Goal: Task Accomplishment & Management: Use online tool/utility

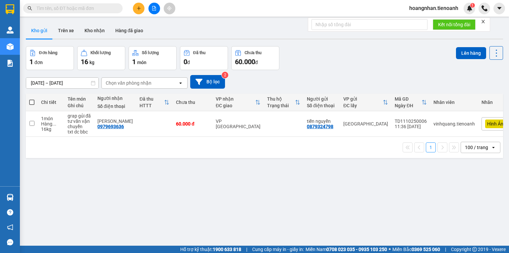
click at [105, 7] on input "text" at bounding box center [75, 8] width 78 height 7
click at [105, 8] on input "text" at bounding box center [75, 8] width 78 height 7
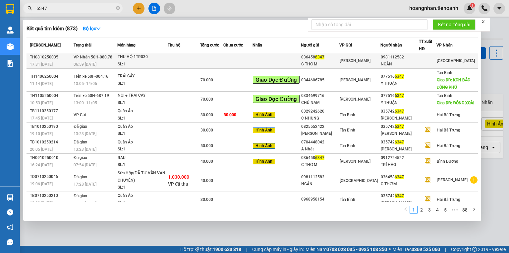
type input "6347"
click at [167, 57] on div "THU HỘ 1TR030" at bounding box center [143, 56] width 50 height 7
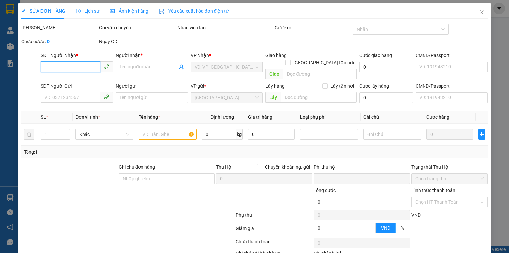
type input "0981112582"
type input "NGÂN"
type input "0364586347"
type input "C THƠM"
type input "0"
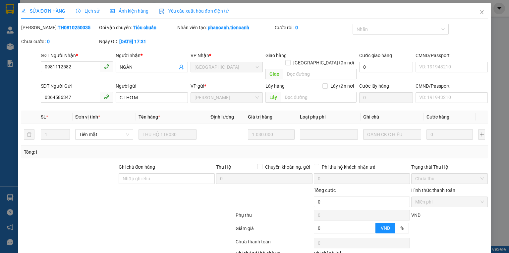
click at [57, 173] on div at bounding box center [69, 174] width 97 height 23
click at [74, 172] on div at bounding box center [69, 174] width 97 height 23
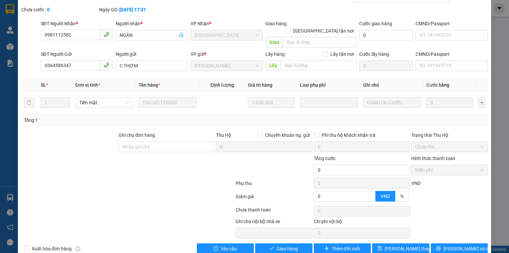
scroll to position [38, 0]
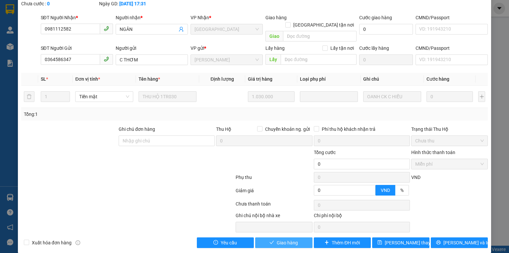
click at [282, 239] on span "Giao hàng" at bounding box center [287, 242] width 21 height 7
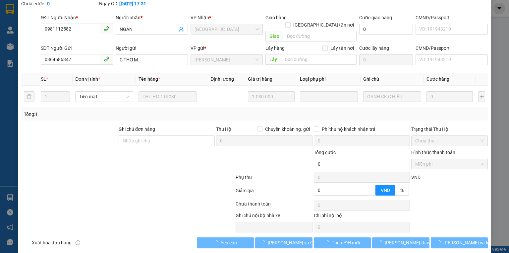
click at [66, 176] on div at bounding box center [128, 178] width 214 height 13
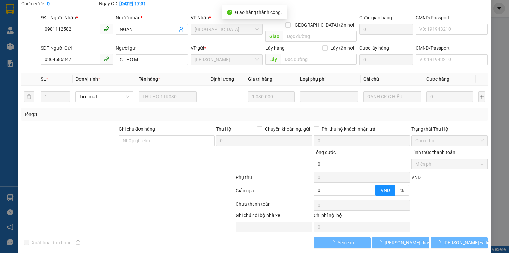
scroll to position [45, 0]
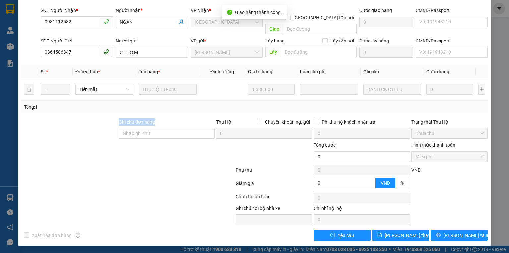
drag, startPoint x: 131, startPoint y: 127, endPoint x: 157, endPoint y: 155, distance: 38.0
click at [165, 140] on div "Ghi chú đơn hàng Thu Hộ Chuyển khoản ng. gửi 0 Phí thu hộ khách nhận trả 0 Trạn…" at bounding box center [255, 129] width 468 height 23
click at [140, 171] on div at bounding box center [128, 170] width 214 height 13
drag, startPoint x: 165, startPoint y: 121, endPoint x: 68, endPoint y: 123, distance: 97.1
click at [68, 123] on div "Ghi chú đơn hàng Thu Hộ Chuyển khoản ng. gửi 0 Phí thu hộ khách nhận trả 0 Trạn…" at bounding box center [255, 129] width 468 height 23
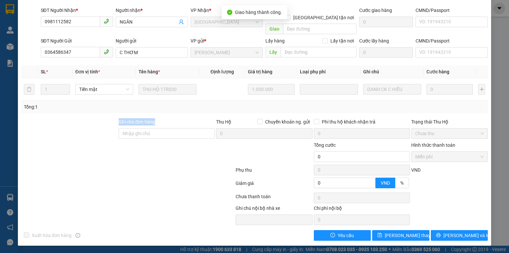
click at [68, 123] on div at bounding box center [69, 129] width 97 height 23
drag, startPoint x: 92, startPoint y: 158, endPoint x: 111, endPoint y: 81, distance: 79.5
click at [92, 156] on div at bounding box center [89, 152] width 137 height 23
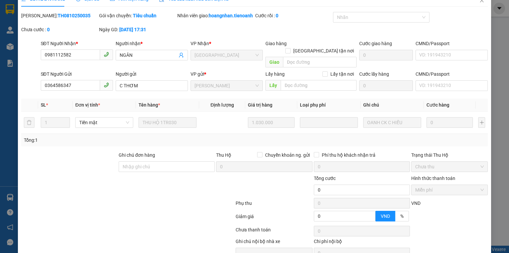
scroll to position [0, 0]
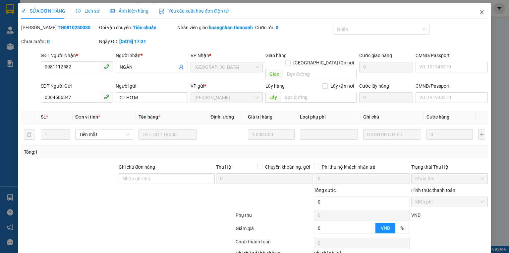
drag, startPoint x: 479, startPoint y: 17, endPoint x: 454, endPoint y: 2, distance: 28.9
click at [479, 17] on span "Close" at bounding box center [482, 12] width 19 height 19
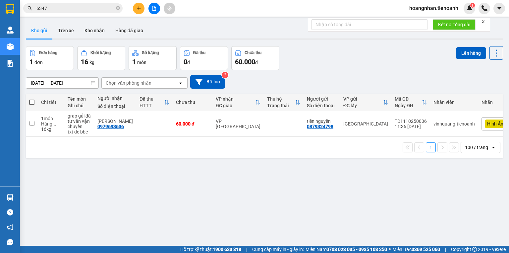
click at [175, 25] on div "Kho gửi Trên xe Kho nhận Hàng đã giao" at bounding box center [264, 32] width 477 height 18
click at [118, 9] on icon "close-circle" at bounding box center [118, 8] width 4 height 4
click at [102, 6] on input "text" at bounding box center [75, 8] width 78 height 7
click at [122, 31] on button "Hàng đã giao" at bounding box center [129, 31] width 38 height 16
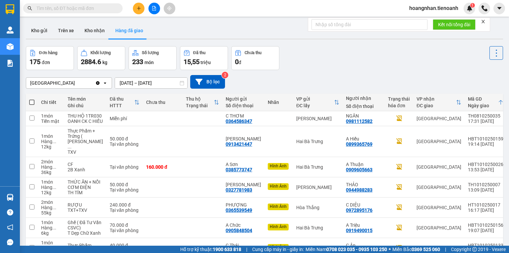
drag, startPoint x: 199, startPoint y: 28, endPoint x: 244, endPoint y: 79, distance: 68.3
click at [199, 29] on div "Kho gửi Trên xe Kho nhận Hàng đã giao" at bounding box center [264, 32] width 477 height 18
click at [65, 32] on button "Trên xe" at bounding box center [66, 31] width 27 height 16
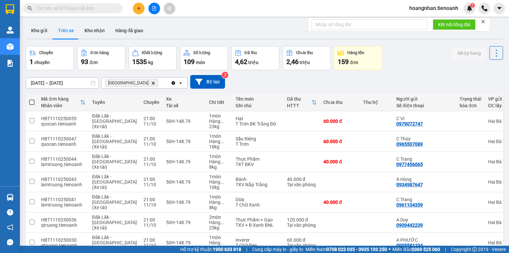
click at [176, 25] on div "Kho gửi Trên xe Kho nhận Hàng đã giao" at bounding box center [264, 32] width 477 height 18
drag, startPoint x: 177, startPoint y: 24, endPoint x: 166, endPoint y: 7, distance: 20.6
click at [177, 23] on div "Kho gửi Trên xe Kho nhận Hàng đã giao" at bounding box center [264, 32] width 477 height 18
click at [174, 28] on div "Kho gửi Trên xe Kho nhận Hàng đã giao" at bounding box center [264, 32] width 477 height 18
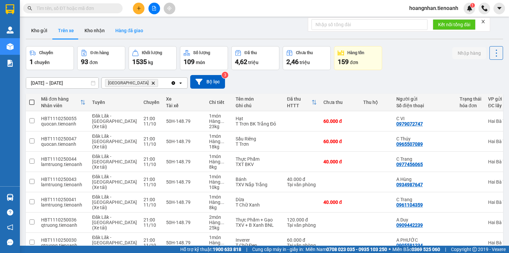
click at [110, 32] on button "Hàng đã giao" at bounding box center [129, 31] width 38 height 16
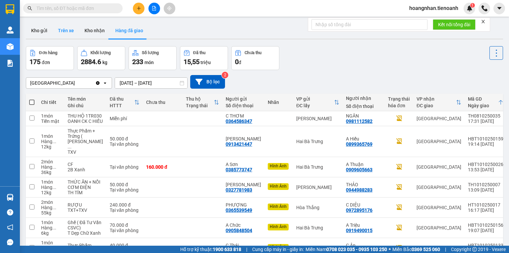
click at [70, 30] on button "Trên xe" at bounding box center [66, 31] width 27 height 16
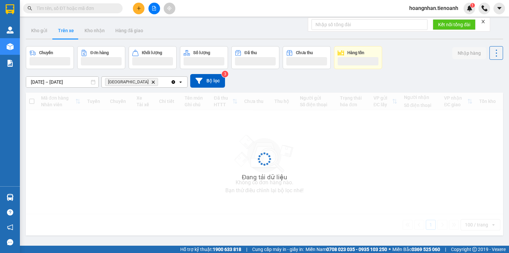
click at [70, 30] on button "Trên xe" at bounding box center [66, 31] width 27 height 16
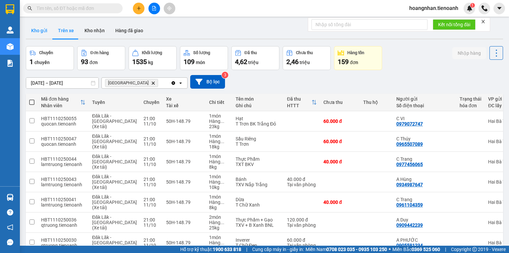
click at [47, 30] on button "Kho gửi" at bounding box center [39, 31] width 27 height 16
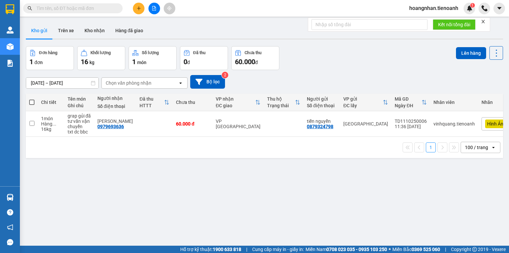
click at [174, 31] on div "Kho gửi Trên xe Kho nhận Hàng đã giao" at bounding box center [264, 32] width 477 height 18
click at [169, 34] on div "Kho gửi Trên xe Kho nhận Hàng đã giao" at bounding box center [264, 32] width 477 height 18
click at [172, 34] on div "Kho gửi Trên xe Kho nhận Hàng đã giao" at bounding box center [264, 32] width 477 height 18
click at [90, 28] on button "Kho nhận" at bounding box center [94, 31] width 31 height 16
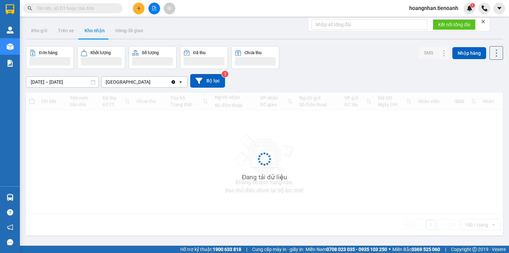
click at [172, 29] on div "Kho gửi Trên xe Kho nhận Hàng đã giao" at bounding box center [264, 32] width 477 height 18
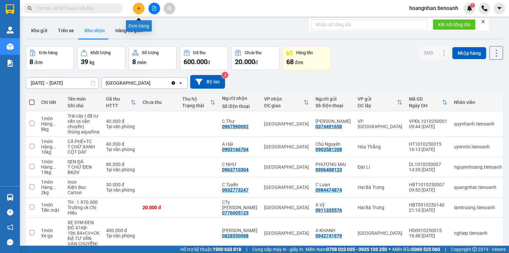
click at [139, 6] on icon "plus" at bounding box center [139, 8] width 5 height 5
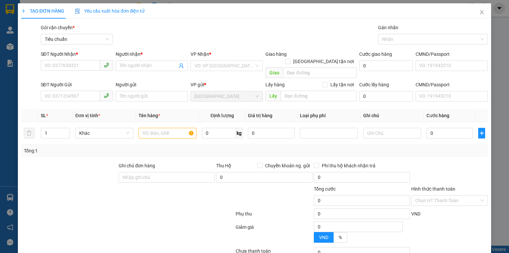
drag, startPoint x: 78, startPoint y: 184, endPoint x: 77, endPoint y: 150, distance: 33.5
click at [77, 185] on div at bounding box center [89, 196] width 137 height 23
drag, startPoint x: 69, startPoint y: 67, endPoint x: 73, endPoint y: 65, distance: 4.7
click at [69, 67] on input "SĐT Người Nhận *" at bounding box center [70, 65] width 59 height 11
drag, startPoint x: 107, startPoint y: 153, endPoint x: 59, endPoint y: 70, distance: 95.6
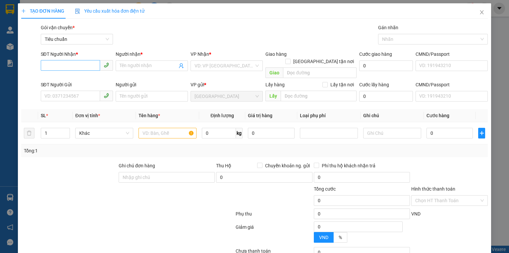
click at [105, 153] on div "Transit Pickup Surcharge Ids Transit Deliver Surcharge Ids Transit Deliver Surc…" at bounding box center [254, 159] width 467 height 271
click at [58, 66] on input "SĐT Người Nhận *" at bounding box center [70, 65] width 59 height 11
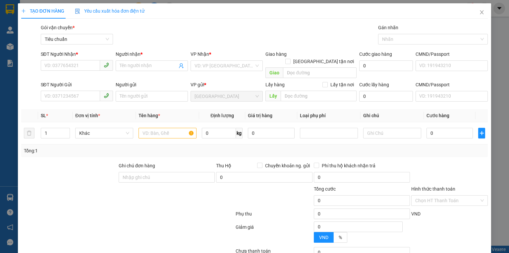
click at [58, 190] on div at bounding box center [89, 196] width 137 height 23
click at [63, 57] on div "SĐT Người Nhận *" at bounding box center [77, 53] width 72 height 7
click at [63, 60] on input "SĐT Người Nhận *" at bounding box center [70, 65] width 59 height 11
click at [65, 61] on input "SĐT Người Nhận *" at bounding box center [70, 65] width 59 height 11
drag, startPoint x: 174, startPoint y: 32, endPoint x: 171, endPoint y: 34, distance: 4.2
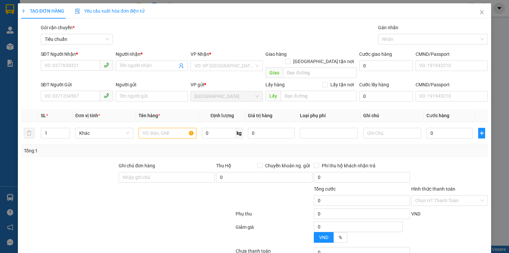
click at [174, 33] on div "Gói vận chuyển * Tiêu chuẩn Gán nhãn Nhãn" at bounding box center [264, 35] width 450 height 23
click at [78, 63] on input "SĐT Người Nhận *" at bounding box center [70, 65] width 59 height 11
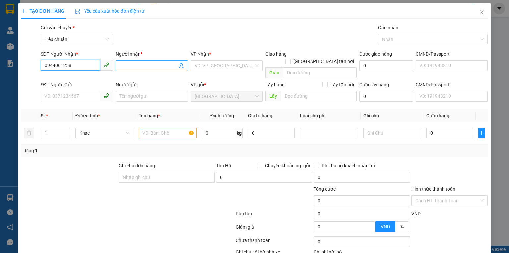
type input "0944061258"
click at [149, 64] on input "Người nhận *" at bounding box center [149, 65] width 58 height 7
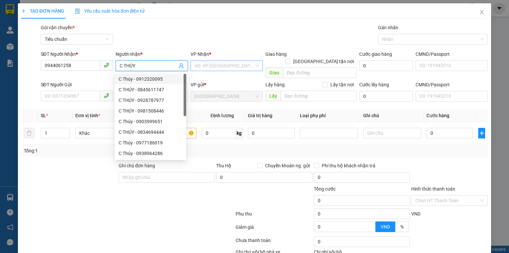
type input "C THÚY"
click at [211, 66] on input "search" at bounding box center [225, 66] width 60 height 10
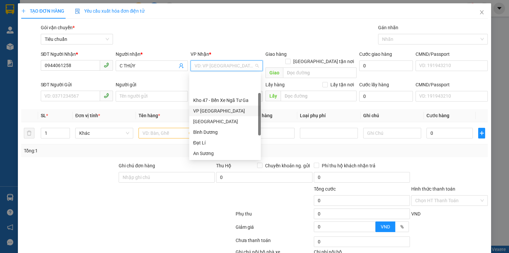
scroll to position [64, 0]
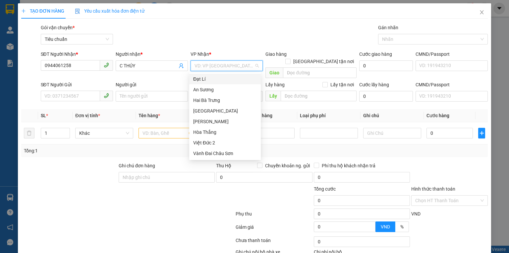
click at [206, 80] on div "Đạt Lí" at bounding box center [225, 78] width 64 height 7
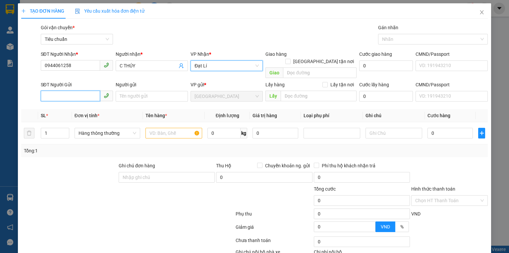
click at [58, 91] on input "SĐT Người Gửi" at bounding box center [70, 95] width 59 height 11
type input "0856671719"
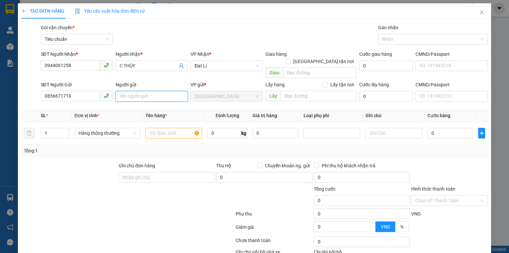
click at [133, 91] on input "Người gửi" at bounding box center [152, 96] width 72 height 11
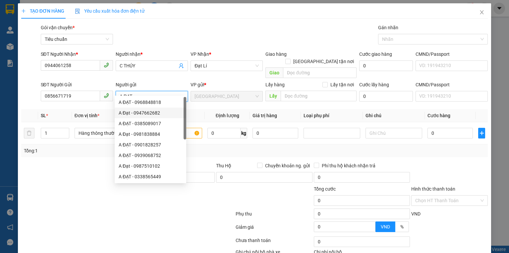
type input "A ĐẠT"
drag, startPoint x: 72, startPoint y: 163, endPoint x: 76, endPoint y: 136, distance: 27.5
click at [72, 162] on div at bounding box center [69, 173] width 97 height 23
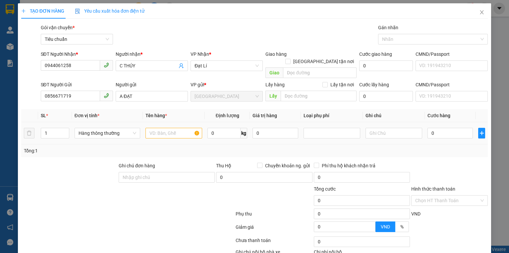
drag, startPoint x: 85, startPoint y: 128, endPoint x: 89, endPoint y: 131, distance: 5.6
click at [85, 128] on span "Hàng thông thường" at bounding box center [108, 133] width 58 height 10
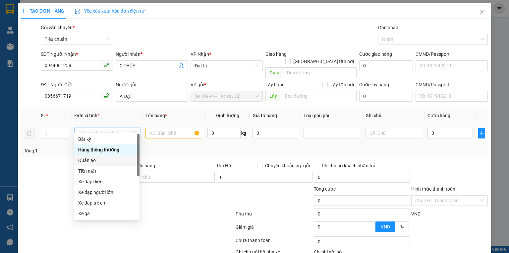
click at [104, 160] on div "Quần áo" at bounding box center [106, 159] width 57 height 7
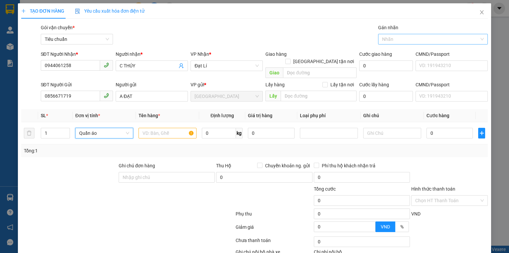
click at [417, 39] on div at bounding box center [430, 39] width 100 height 8
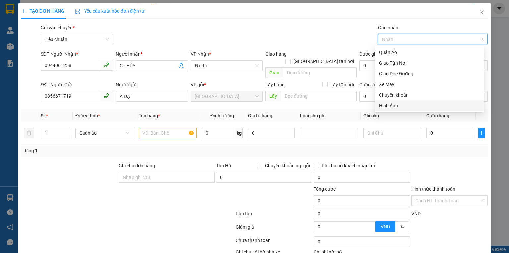
click at [398, 102] on div "Hình Ảnh" at bounding box center [429, 105] width 101 height 7
click at [168, 128] on input "text" at bounding box center [168, 133] width 58 height 11
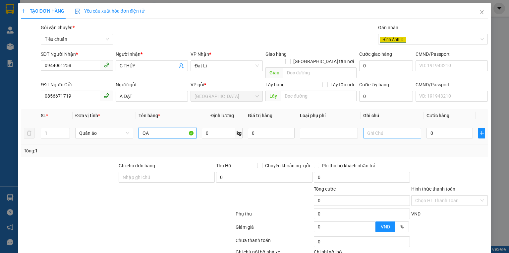
type input "QA"
click at [383, 128] on input "text" at bounding box center [392, 133] width 58 height 11
type input "BALO ĐEN"
click at [443, 128] on input "0" at bounding box center [450, 133] width 46 height 11
type input "4"
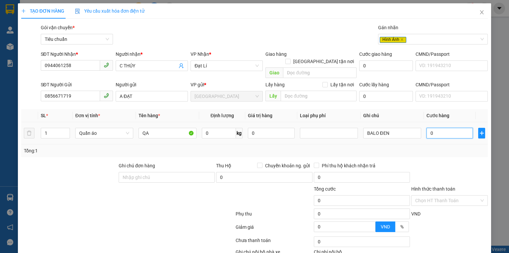
type input "4"
type input "40"
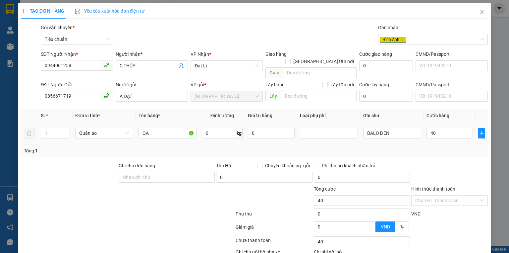
type input "40.000"
click at [435, 147] on div "Tổng: 1" at bounding box center [254, 150] width 461 height 7
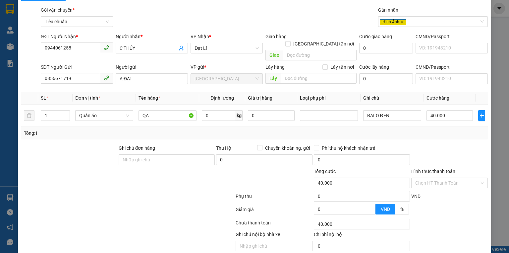
scroll to position [36, 0]
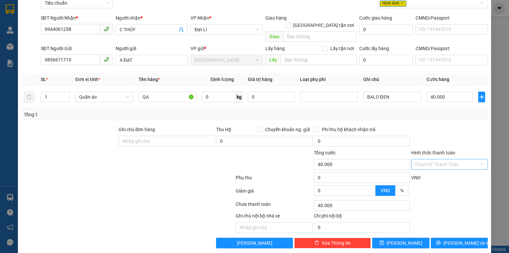
click at [427, 159] on input "Hình thức thanh toán" at bounding box center [447, 164] width 64 height 10
click at [431, 169] on div "Tại văn phòng" at bounding box center [446, 169] width 68 height 7
type input "0"
click at [447, 237] on button "Lưu và In" at bounding box center [459, 242] width 57 height 11
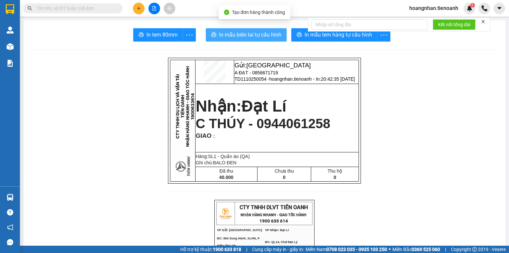
click at [257, 34] on span "In mẫu biên lai tự cấu hình" at bounding box center [250, 34] width 62 height 8
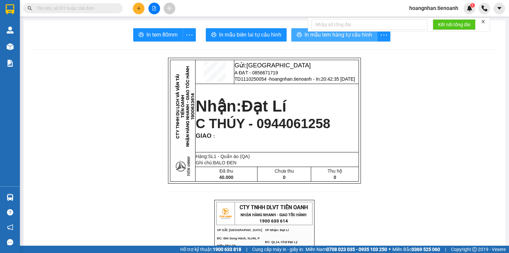
click at [340, 36] on span "In mẫu tem hàng tự cấu hình" at bounding box center [339, 34] width 68 height 8
drag, startPoint x: 455, startPoint y: 156, endPoint x: 178, endPoint y: 156, distance: 277.8
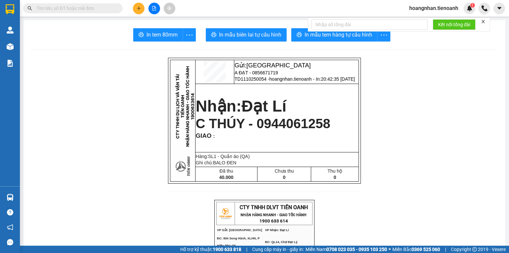
drag, startPoint x: 111, startPoint y: 61, endPoint x: 109, endPoint y: 5, distance: 55.7
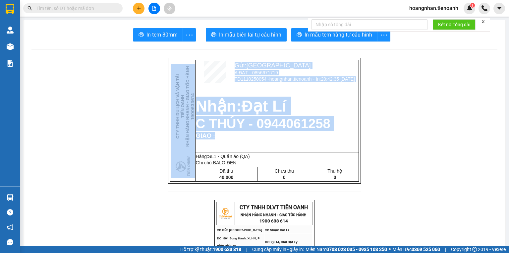
drag, startPoint x: 131, startPoint y: 68, endPoint x: 407, endPoint y: 150, distance: 288.3
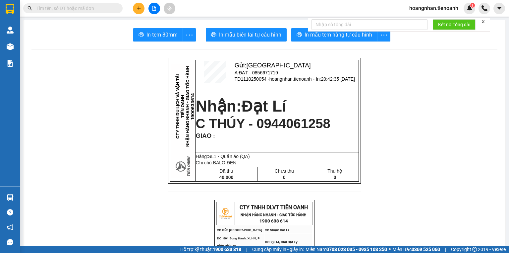
drag, startPoint x: 151, startPoint y: 58, endPoint x: 403, endPoint y: 168, distance: 274.3
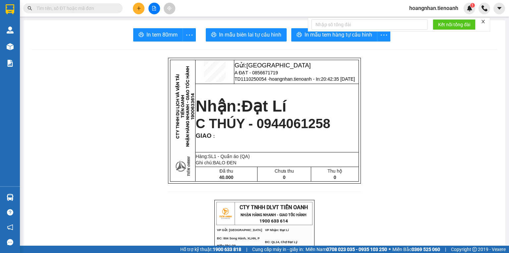
drag, startPoint x: 170, startPoint y: 54, endPoint x: 422, endPoint y: 185, distance: 284.3
drag, startPoint x: 122, startPoint y: 78, endPoint x: 86, endPoint y: 1, distance: 85.0
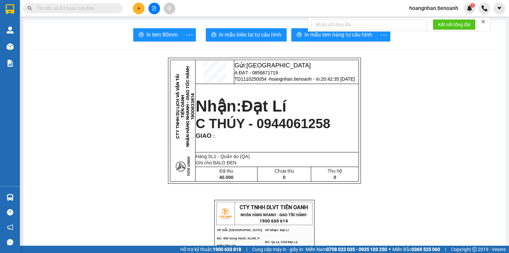
drag, startPoint x: 116, startPoint y: 102, endPoint x: 74, endPoint y: 1, distance: 109.3
drag, startPoint x: 116, startPoint y: 66, endPoint x: 114, endPoint y: 60, distance: 5.8
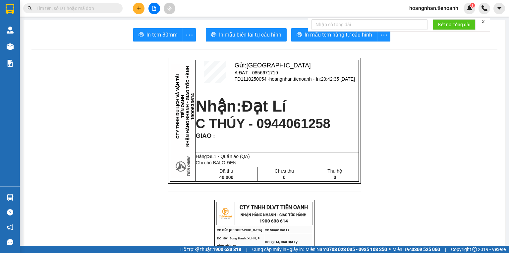
drag, startPoint x: 133, startPoint y: 78, endPoint x: 113, endPoint y: 7, distance: 73.6
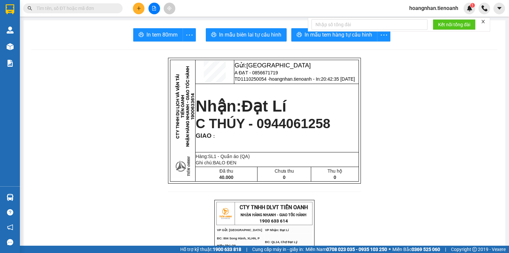
drag, startPoint x: 125, startPoint y: 67, endPoint x: 119, endPoint y: 23, distance: 44.5
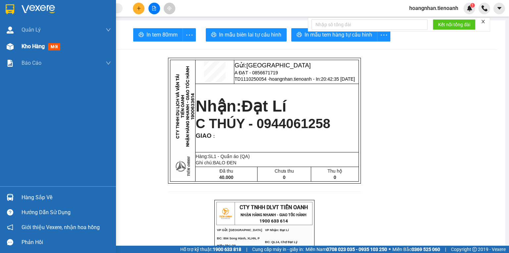
click at [30, 44] on span "Kho hàng" at bounding box center [33, 46] width 23 height 6
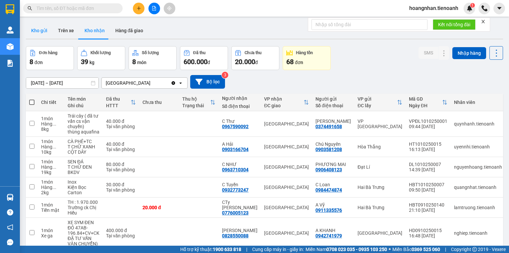
click at [42, 33] on button "Kho gửi" at bounding box center [39, 31] width 27 height 16
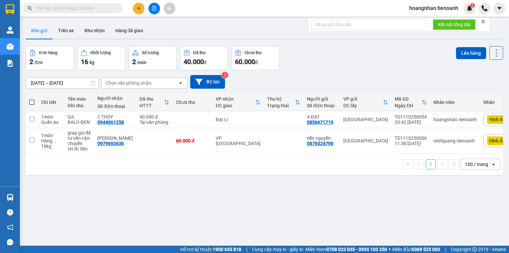
click at [171, 30] on div "Kho gửi Trên xe Kho nhận Hàng đã giao" at bounding box center [264, 32] width 477 height 18
click at [99, 25] on button "Kho nhận" at bounding box center [94, 31] width 31 height 16
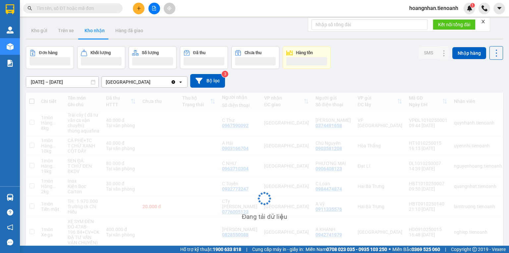
click at [163, 30] on div "Kho gửi Trên xe Kho nhận Hàng đã giao" at bounding box center [264, 32] width 477 height 18
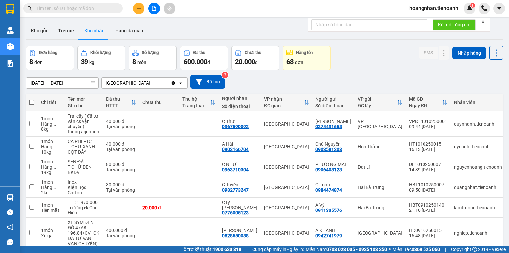
click at [250, 82] on div "27/09/2025 – 11/10/2025 Press the down arrow key to interact with the calendar …" at bounding box center [264, 82] width 477 height 14
click at [193, 33] on div "Kho gửi Trên xe Kho nhận Hàng đã giao" at bounding box center [264, 32] width 477 height 18
click at [160, 28] on div "Kho gửi Trên xe Kho nhận Hàng đã giao" at bounding box center [264, 32] width 477 height 18
drag, startPoint x: 172, startPoint y: 35, endPoint x: 146, endPoint y: 6, distance: 39.7
click at [172, 33] on div "Kho gửi Trên xe Kho nhận Hàng đã giao" at bounding box center [264, 32] width 477 height 18
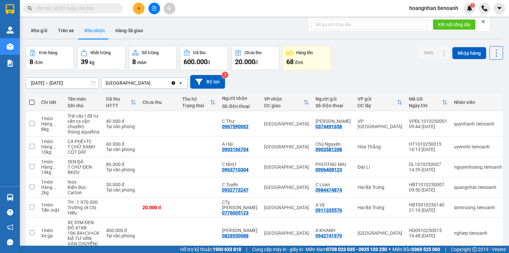
click at [163, 31] on div "Kho gửi Trên xe Kho nhận Hàng đã giao" at bounding box center [264, 32] width 477 height 18
click at [159, 25] on div "Kho gửi Trên xe Kho nhận Hàng đã giao" at bounding box center [264, 32] width 477 height 18
click at [261, 82] on div "27/09/2025 – 11/10/2025 Press the down arrow key to interact with the calendar …" at bounding box center [264, 82] width 477 height 14
click at [161, 13] on div at bounding box center [154, 9] width 50 height 12
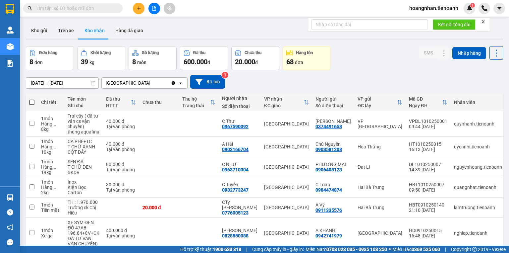
click at [164, 24] on div "Kho gửi Trên xe Kho nhận Hàng đã giao" at bounding box center [264, 32] width 477 height 18
click at [167, 30] on div "Kho gửi Trên xe Kho nhận Hàng đã giao" at bounding box center [264, 32] width 477 height 18
click at [94, 6] on input "text" at bounding box center [75, 8] width 78 height 7
click at [94, 7] on input "text" at bounding box center [75, 8] width 78 height 7
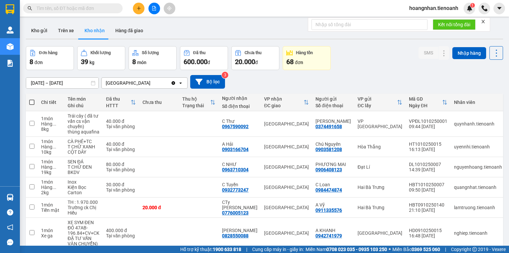
click at [172, 33] on div "Kho gửi Trên xe Kho nhận Hàng đã giao" at bounding box center [264, 32] width 477 height 18
click at [87, 10] on input "text" at bounding box center [75, 8] width 78 height 7
click at [102, 9] on input "text" at bounding box center [75, 8] width 78 height 7
click at [102, 10] on input "text" at bounding box center [75, 8] width 78 height 7
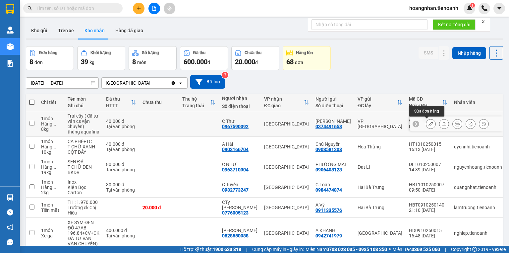
click at [426, 119] on button at bounding box center [430, 124] width 9 height 12
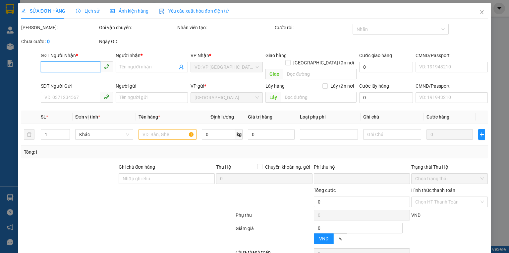
type input "0967590092"
type input "C Thư"
type input "0374491658"
type input "[PERSON_NAME]"
type input "0"
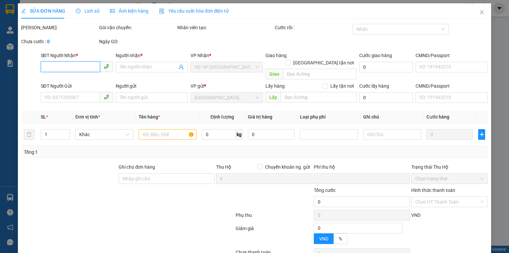
type input "40.000"
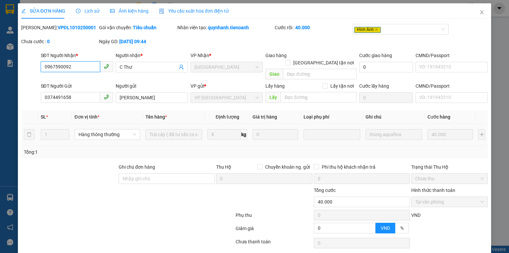
scroll to position [17, 0]
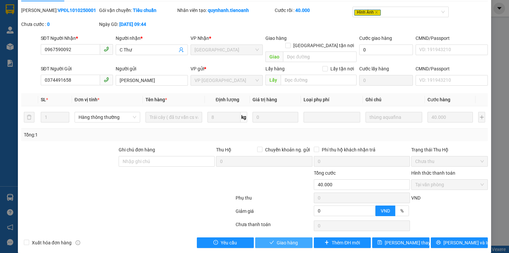
drag, startPoint x: 278, startPoint y: 233, endPoint x: 224, endPoint y: 214, distance: 56.9
click at [278, 239] on span "Giao hàng" at bounding box center [287, 242] width 21 height 7
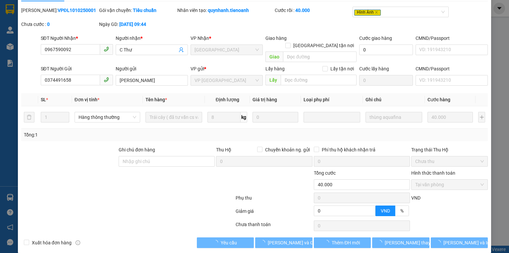
click at [139, 192] on div at bounding box center [128, 198] width 214 height 13
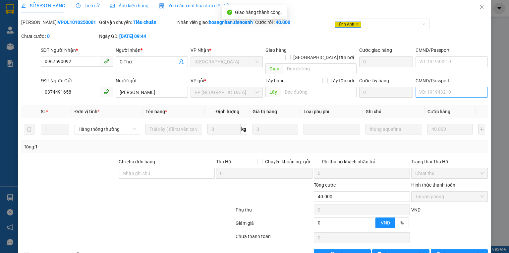
scroll to position [0, 0]
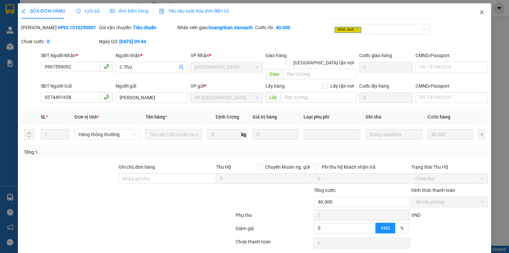
click at [479, 12] on icon "close" at bounding box center [481, 12] width 5 height 5
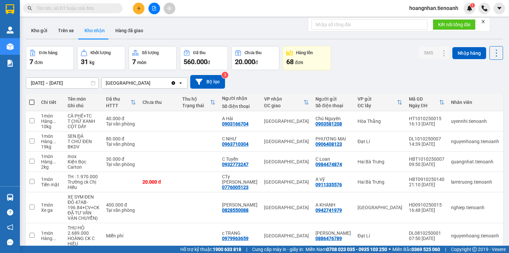
click at [171, 34] on div "Kho gửi Trên xe Kho nhận Hàng đã giao" at bounding box center [264, 32] width 477 height 18
click at [156, 32] on div "Kho gửi Trên xe Kho nhận Hàng đã giao" at bounding box center [264, 32] width 477 height 18
click at [46, 34] on button "Kho gửi" at bounding box center [39, 31] width 27 height 16
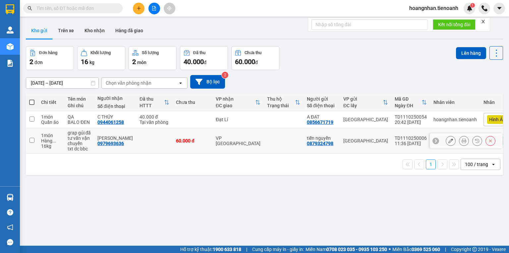
click at [152, 138] on td at bounding box center [154, 141] width 36 height 26
checkbox input "true"
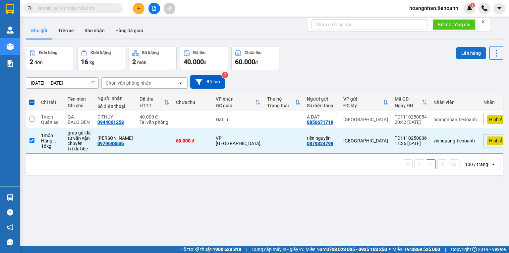
click at [457, 53] on button "Lên hàng" at bounding box center [471, 53] width 30 height 12
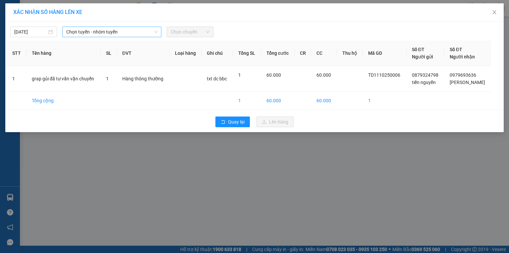
click at [105, 34] on span "Chọn tuyến - nhóm tuyến" at bounding box center [111, 32] width 91 height 10
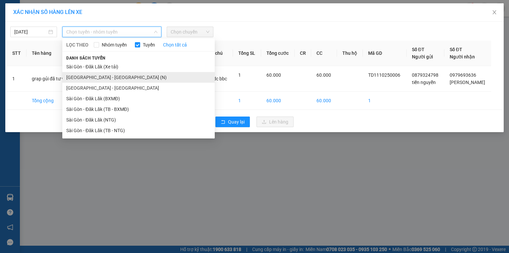
click at [95, 82] on li "Sài Gòn - Đà Lạt (N)" at bounding box center [138, 77] width 152 height 11
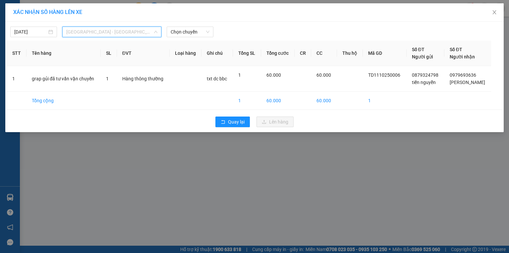
click at [130, 30] on span "Sài Gòn - Đà Lạt (N)" at bounding box center [111, 32] width 91 height 10
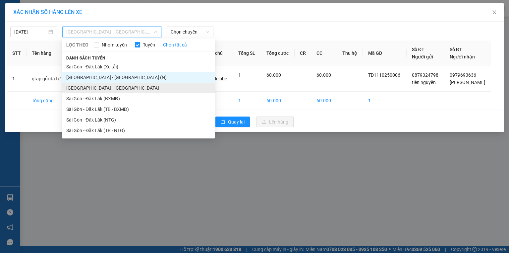
click at [109, 88] on li "Sài Gòn - Đà Lạt" at bounding box center [138, 88] width 152 height 11
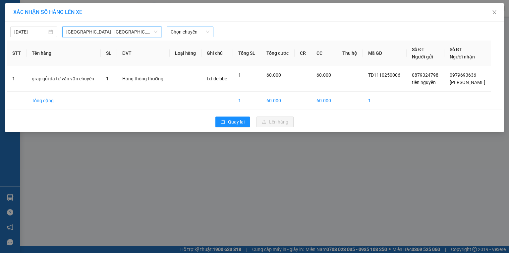
click at [189, 29] on span "Chọn chuyến" at bounding box center [190, 32] width 39 height 10
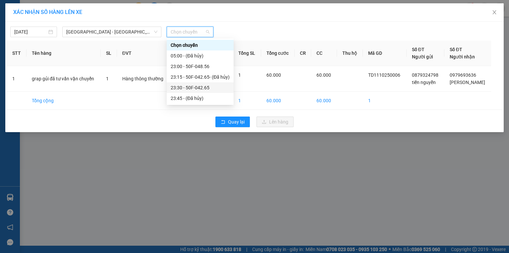
click at [196, 87] on div "23:30 - 50F-042.65" at bounding box center [200, 87] width 59 height 7
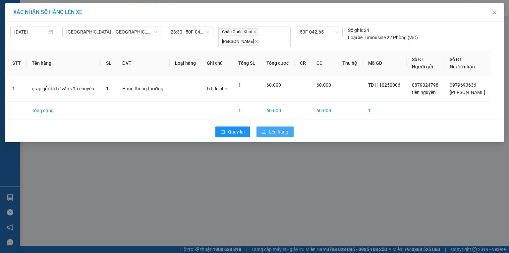
click at [286, 131] on span "Lên hàng" at bounding box center [278, 131] width 19 height 7
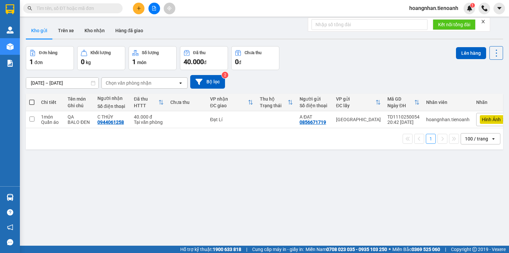
click at [159, 38] on div "Kho gửi Trên xe Kho nhận Hàng đã giao" at bounding box center [264, 32] width 477 height 18
drag, startPoint x: 153, startPoint y: 35, endPoint x: 133, endPoint y: 5, distance: 36.9
click at [153, 35] on div "Kho gửi Trên xe Kho nhận Hàng đã giao" at bounding box center [264, 32] width 477 height 18
click at [171, 32] on div "Kho gửi Trên xe Kho nhận Hàng đã giao" at bounding box center [264, 32] width 477 height 18
click at [163, 29] on div "Kho gửi Trên xe Kho nhận Hàng đã giao" at bounding box center [264, 32] width 477 height 18
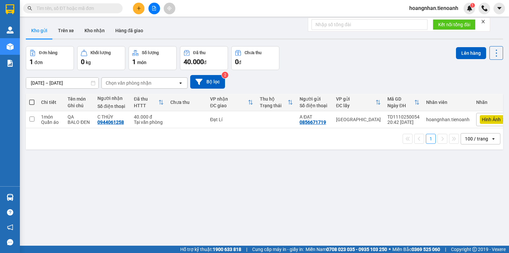
click at [156, 29] on div "Kho gửi Trên xe Kho nhận Hàng đã giao" at bounding box center [264, 32] width 477 height 18
click at [161, 155] on div "ver 1.8.146 Kho gửi Trên xe Kho nhận Hàng đã giao Đơn hàng 1 đơn Khối lượng 0 k…" at bounding box center [264, 146] width 483 height 253
drag, startPoint x: 245, startPoint y: 81, endPoint x: 291, endPoint y: 80, distance: 46.4
click at [248, 81] on div "06/10/2025 – 11/10/2025 Press the down arrow key to interact with the calendar …" at bounding box center [264, 82] width 477 height 14
click at [291, 80] on div "06/10/2025 – 11/10/2025 Press the down arrow key to interact with the calendar …" at bounding box center [264, 82] width 477 height 14
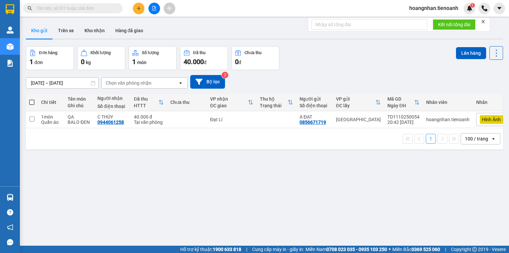
drag, startPoint x: 221, startPoint y: 41, endPoint x: 216, endPoint y: 38, distance: 5.8
click at [216, 38] on div "ver 1.8.146 Kho gửi Trên xe Kho nhận Hàng đã giao Đơn hàng 1 đơn Khối lượng 0 k…" at bounding box center [264, 146] width 483 height 253
click at [175, 31] on div "Kho gửi Trên xe Kho nhận Hàng đã giao" at bounding box center [264, 32] width 477 height 18
click at [161, 38] on div "ver 1.8.146 Kho gửi Trên xe Kho nhận Hàng đã giao Đơn hàng 1 đơn Khối lượng 0 k…" at bounding box center [264, 146] width 483 height 253
click at [155, 34] on div "Kho gửi Trên xe Kho nhận Hàng đã giao" at bounding box center [264, 32] width 477 height 18
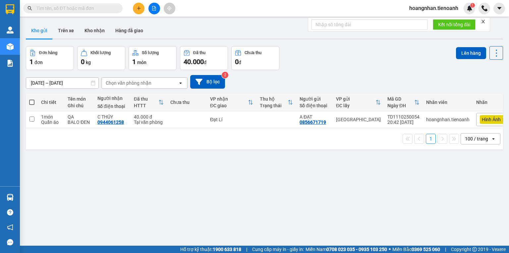
click at [191, 190] on div "ver 1.8.146 Kho gửi Trên xe Kho nhận Hàng đã giao Đơn hàng 1 đơn Khối lượng 0 k…" at bounding box center [264, 146] width 483 height 253
click at [182, 30] on div "Kho gửi Trên xe Kho nhận Hàng đã giao" at bounding box center [264, 32] width 477 height 18
